Goal: Information Seeking & Learning: Learn about a topic

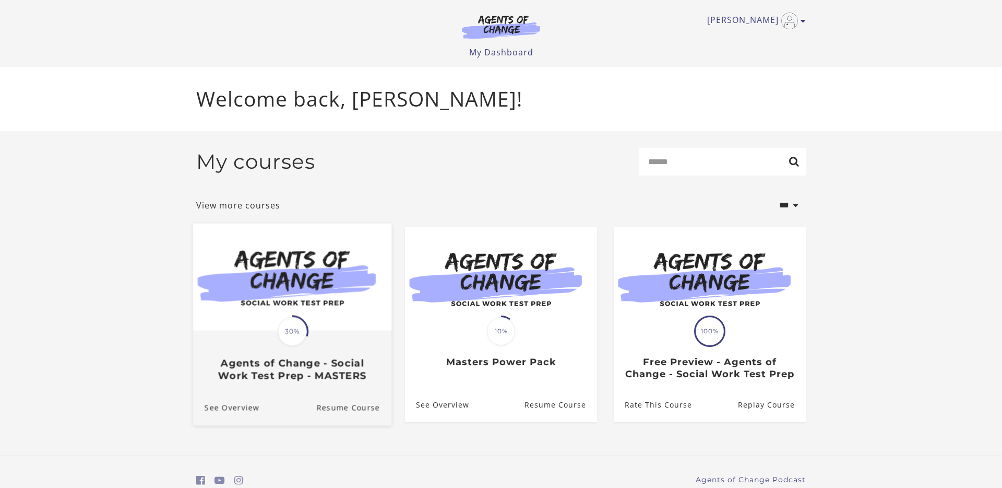
click at [312, 291] on img at bounding box center [292, 276] width 198 height 107
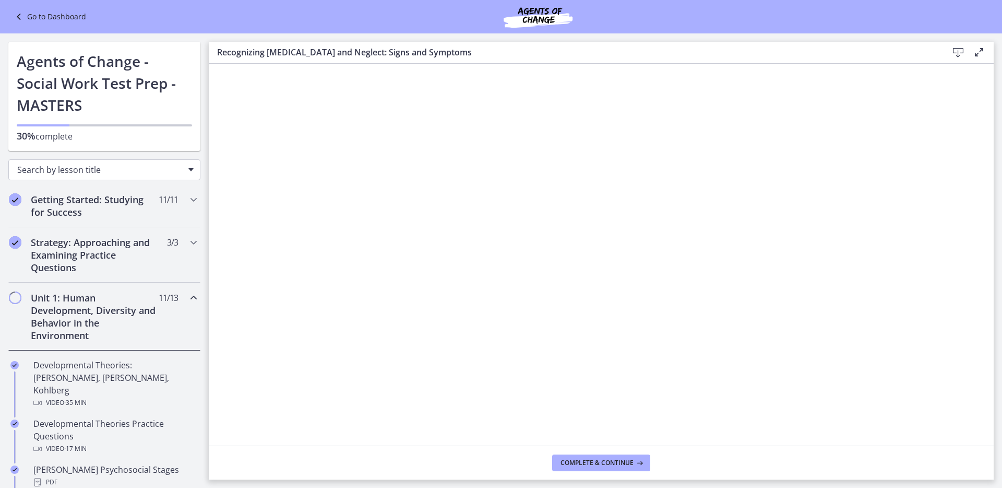
click at [113, 171] on span "Search by lesson title" at bounding box center [100, 169] width 166 height 11
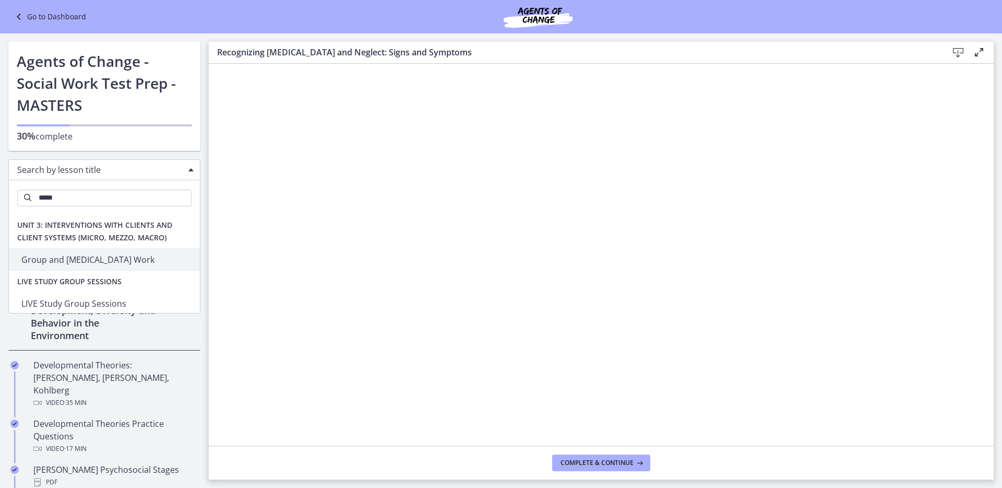
type input "*****"
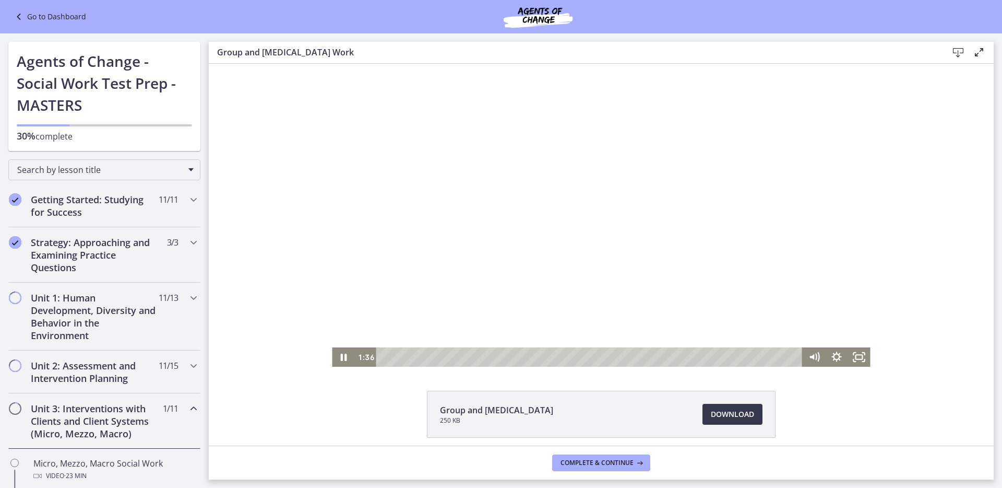
click at [454, 168] on div at bounding box center [601, 215] width 538 height 303
click at [748, 210] on div at bounding box center [601, 215] width 538 height 303
click at [437, 357] on div "2:46" at bounding box center [591, 356] width 413 height 19
click at [589, 311] on div at bounding box center [601, 215] width 538 height 303
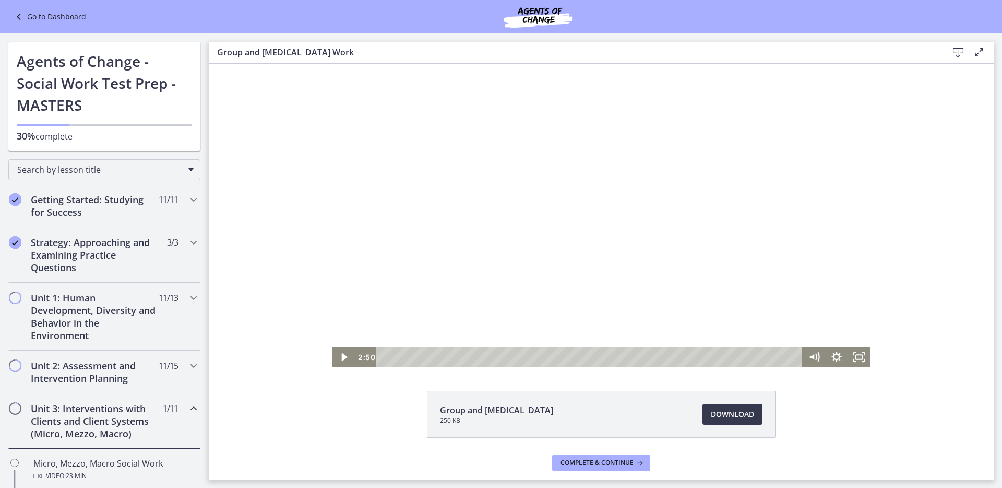
click at [589, 311] on div at bounding box center [601, 215] width 538 height 303
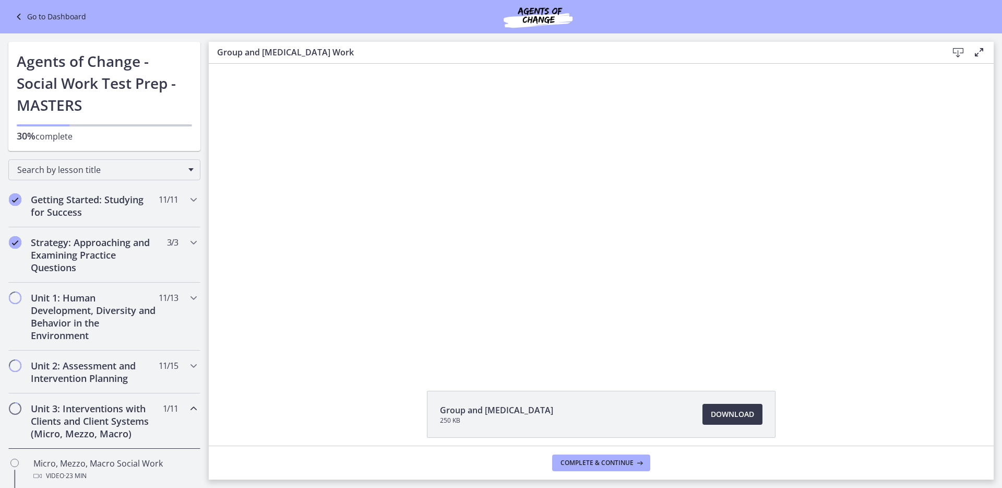
click at [332, 64] on button "Pause: cls57b8rkbac72sj77c0.mp4" at bounding box center [332, 64] width 1 height 1
click at [589, 311] on div at bounding box center [601, 215] width 538 height 303
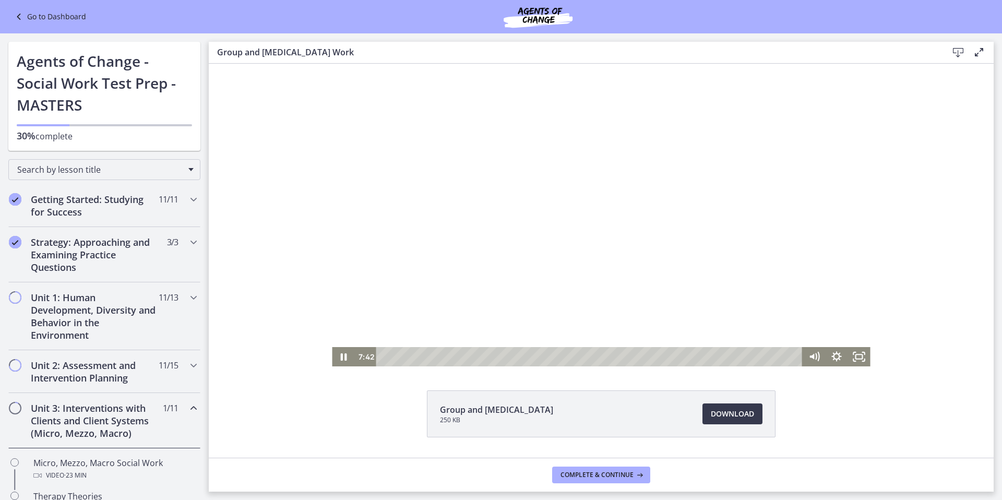
click at [332, 64] on button "Pause: cls57b8rkbac72sj77c0.mp4" at bounding box center [332, 64] width 1 height 1
click at [332, 64] on button "Play Video: cls57b8rkbac72sj77c0.mp4" at bounding box center [332, 64] width 1 height 1
click at [332, 64] on button "Pause: cls57b8rkbac72sj77c0.mp4" at bounding box center [332, 64] width 1 height 1
click at [332, 64] on button "Play Video: cls57b8rkbac72sj77c0.mp4" at bounding box center [332, 64] width 1 height 1
click at [532, 147] on div at bounding box center [601, 215] width 538 height 303
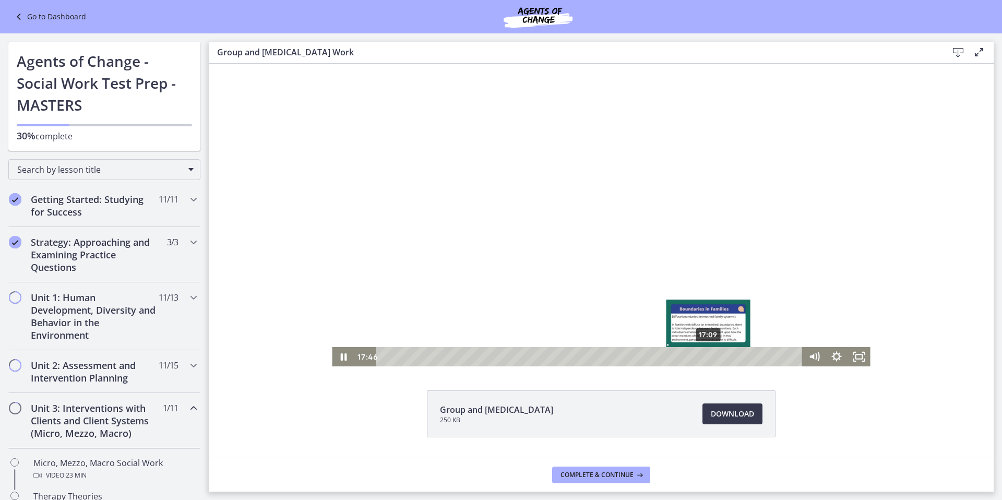
click at [709, 357] on div "17:09" at bounding box center [591, 356] width 413 height 19
click at [502, 257] on div at bounding box center [601, 215] width 538 height 303
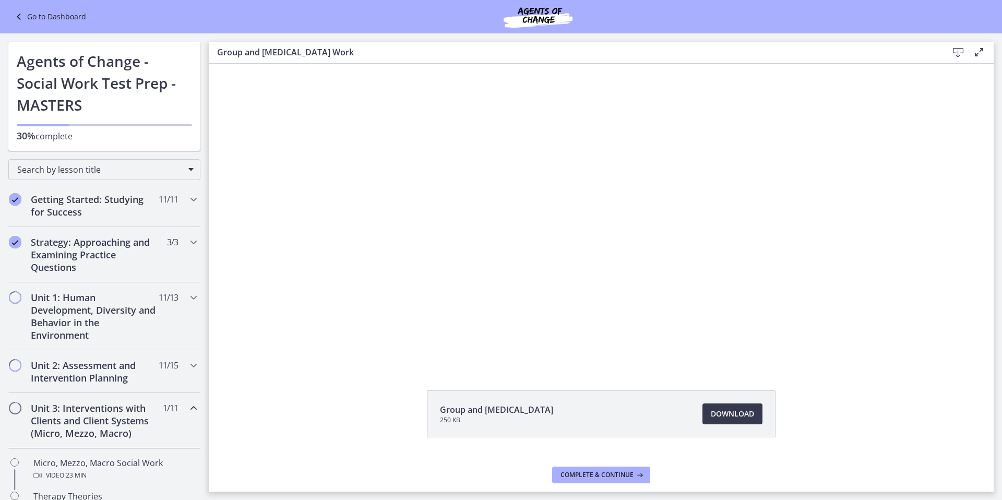
click at [332, 64] on button "Play Video: cls57b8rkbac72sj77c0.mp4" at bounding box center [332, 64] width 1 height 1
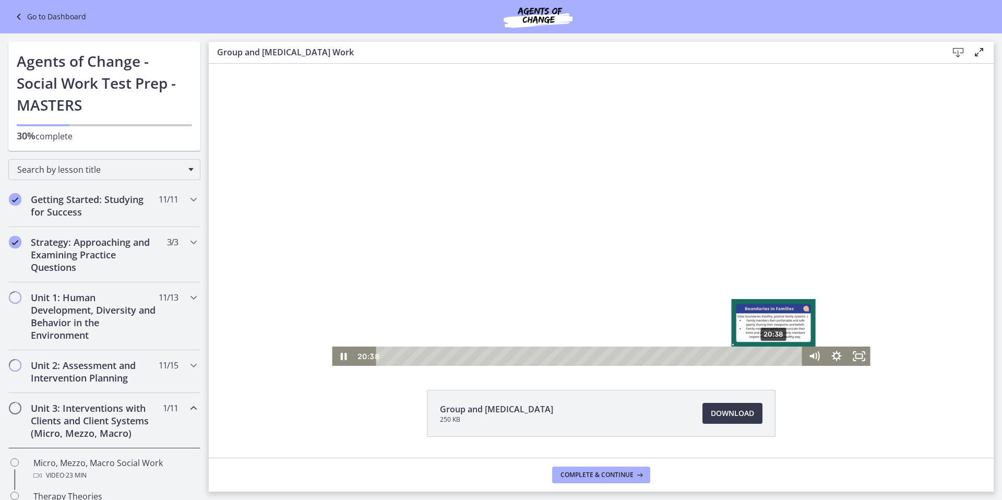
click at [775, 356] on div "20:38" at bounding box center [591, 356] width 413 height 19
click at [788, 356] on div "21:21" at bounding box center [591, 356] width 413 height 19
drag, startPoint x: 637, startPoint y: 216, endPoint x: 571, endPoint y: 197, distance: 68.4
click at [633, 216] on div at bounding box center [601, 214] width 538 height 303
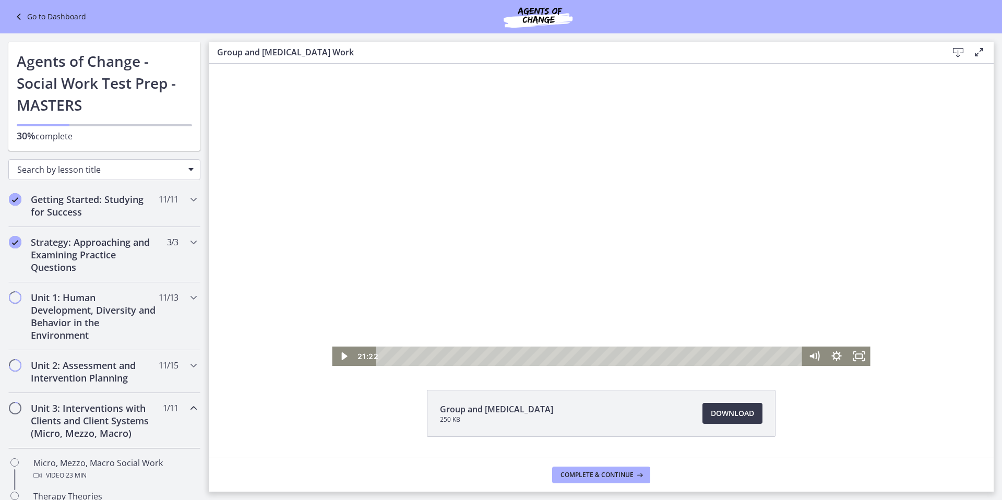
click at [91, 167] on span "Search by lesson title" at bounding box center [100, 169] width 166 height 11
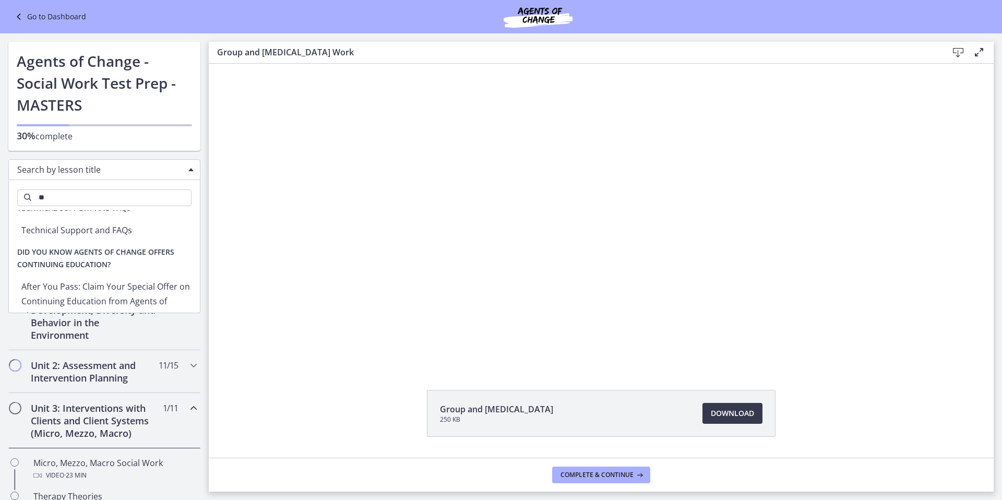
scroll to position [46, 0]
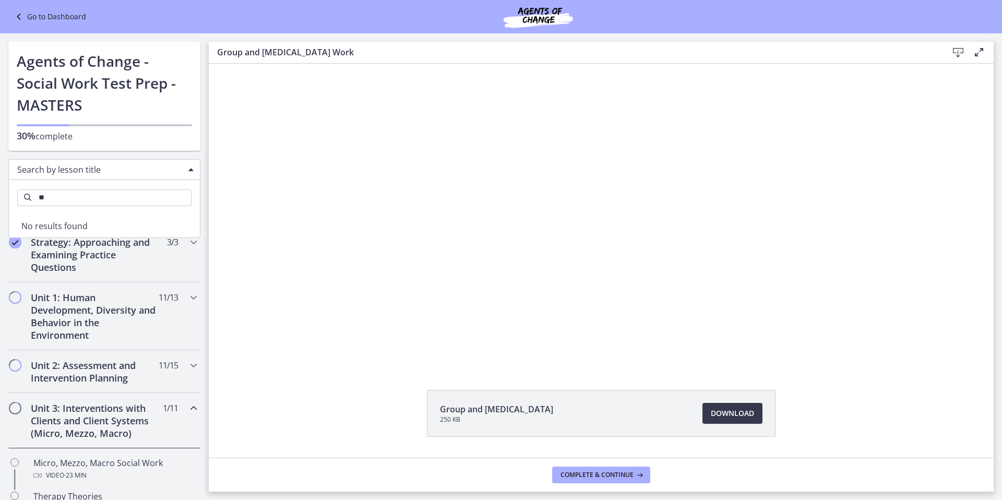
type input "*"
